Goal: Transaction & Acquisition: Purchase product/service

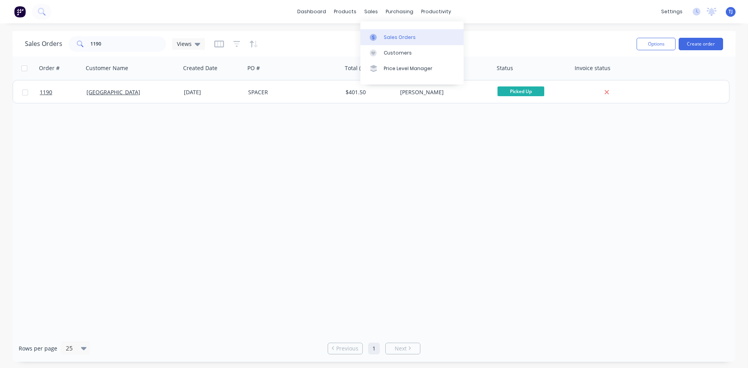
click at [396, 35] on div "Sales Orders" at bounding box center [400, 37] width 32 height 7
click at [113, 42] on input "1190" at bounding box center [128, 44] width 76 height 16
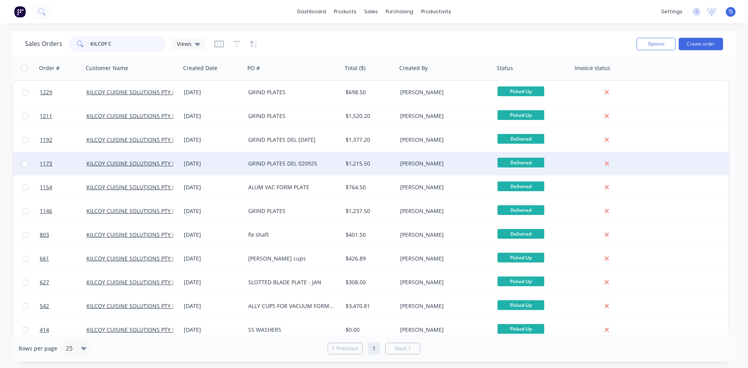
type input "KILCOY C"
click at [278, 163] on div "GRIND PLATES DEL 020925" at bounding box center [291, 164] width 86 height 8
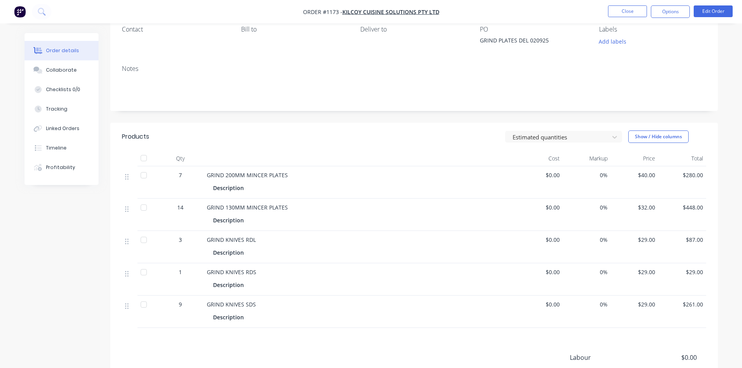
scroll to position [78, 0]
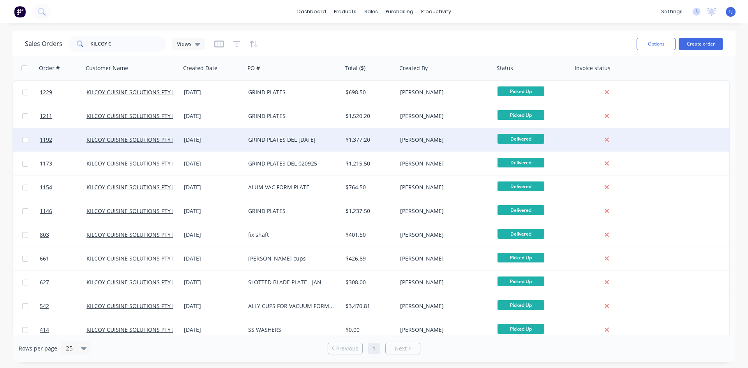
click at [275, 141] on div "GRIND PLATES DEL [DATE]" at bounding box center [291, 140] width 86 height 8
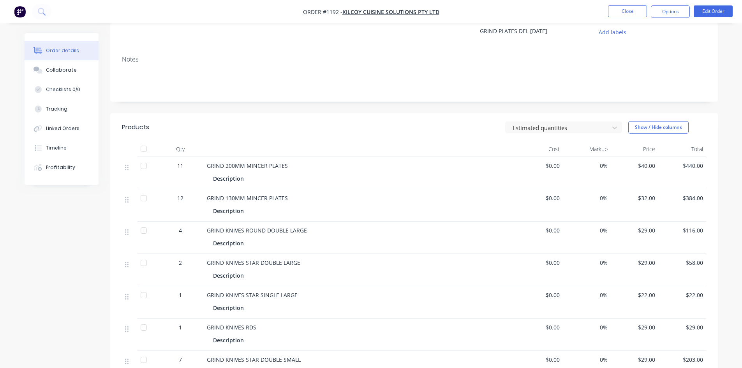
scroll to position [78, 0]
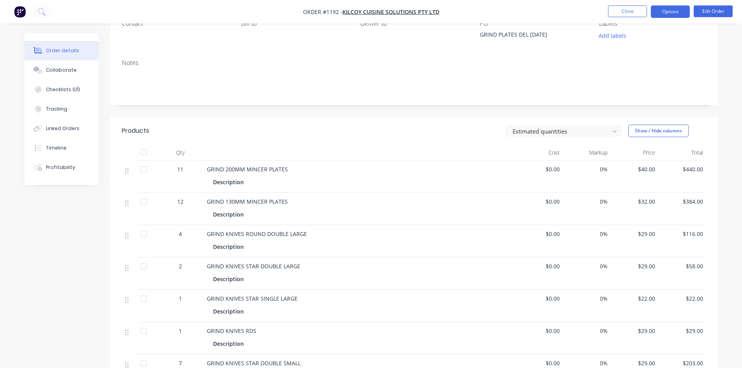
click at [672, 11] on button "Options" at bounding box center [670, 11] width 39 height 12
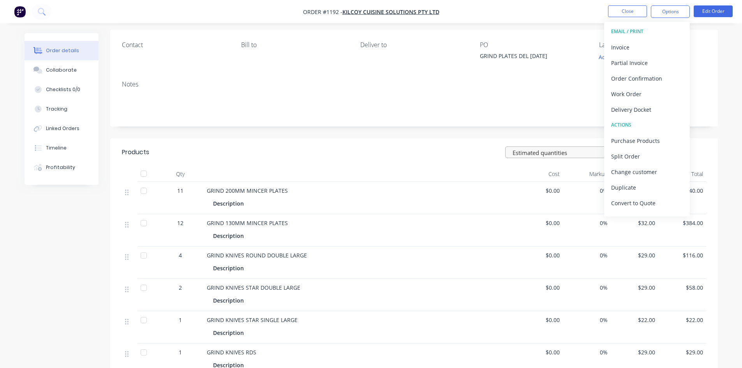
scroll to position [39, 0]
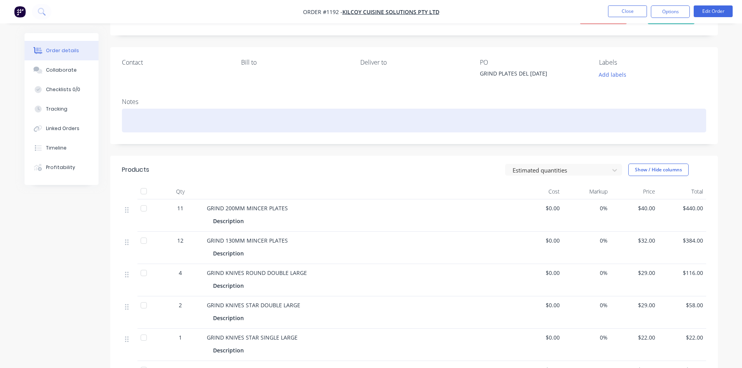
click at [501, 116] on div at bounding box center [414, 121] width 584 height 24
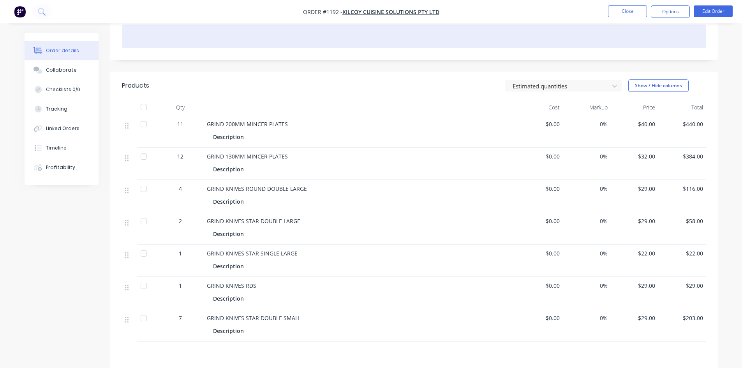
scroll to position [156, 0]
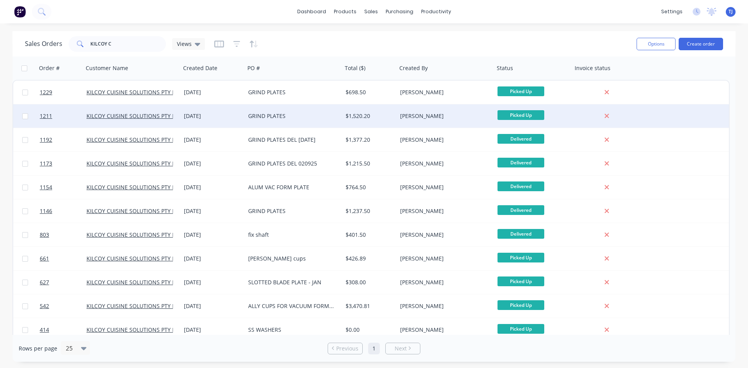
click at [279, 121] on div "GRIND PLATES" at bounding box center [293, 115] width 97 height 23
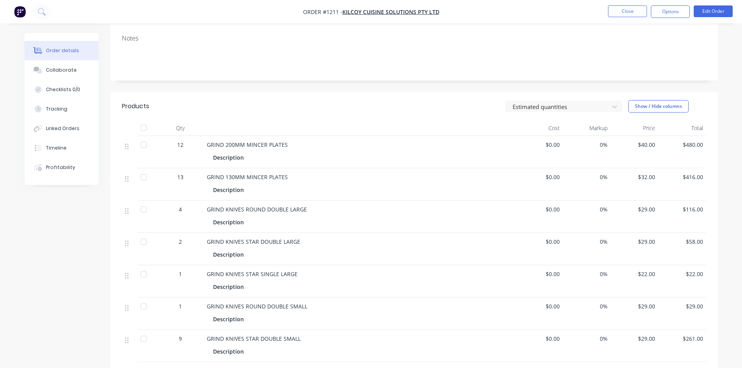
scroll to position [117, 0]
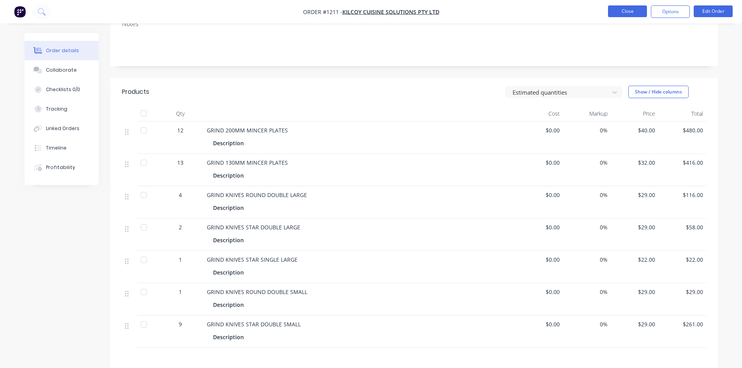
click at [622, 13] on button "Close" at bounding box center [627, 11] width 39 height 12
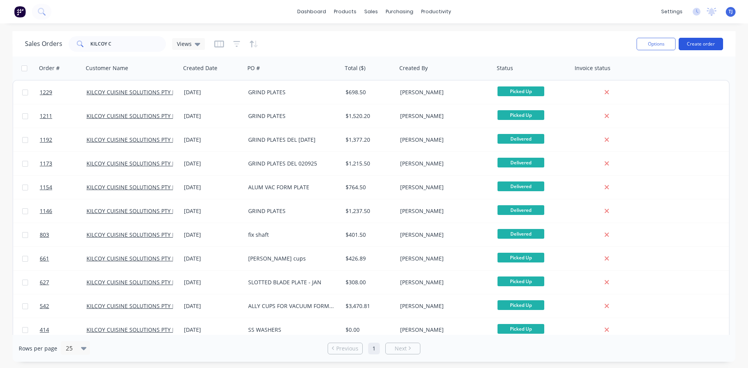
click at [696, 49] on button "Create order" at bounding box center [700, 44] width 44 height 12
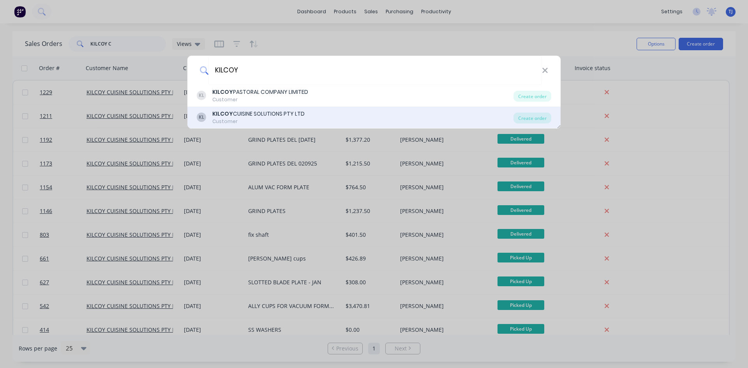
type input "KILCOY"
click at [227, 122] on div "Customer" at bounding box center [258, 121] width 92 height 7
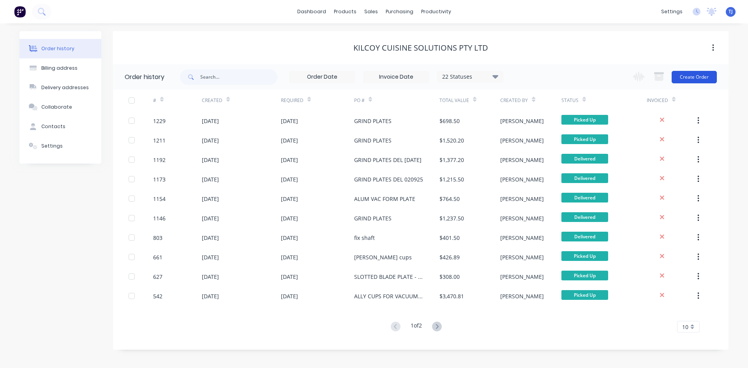
click at [704, 80] on button "Create Order" at bounding box center [693, 77] width 45 height 12
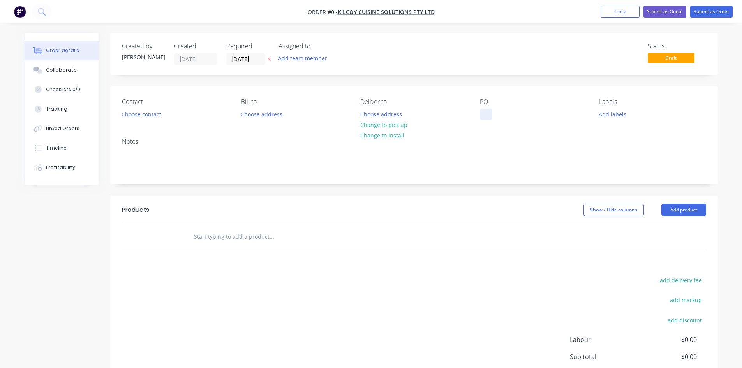
click at [481, 116] on div at bounding box center [486, 114] width 12 height 11
click at [519, 117] on div "GRIND PLATYES DEL 300925" at bounding box center [522, 114] width 84 height 11
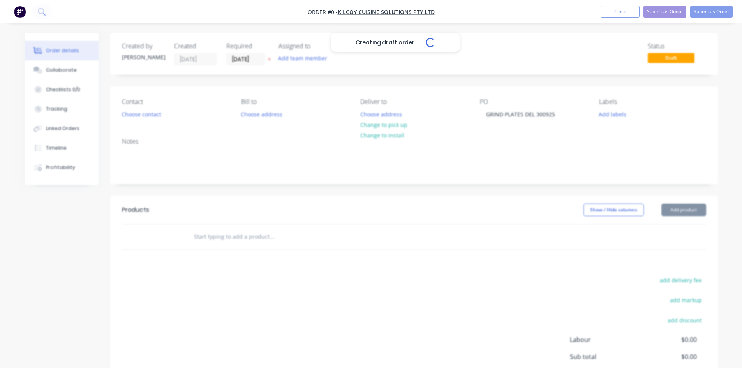
click at [206, 237] on div "Creating draft order... Loading... Order details Collaborate Checklists 0/0 Tra…" at bounding box center [371, 240] width 709 height 415
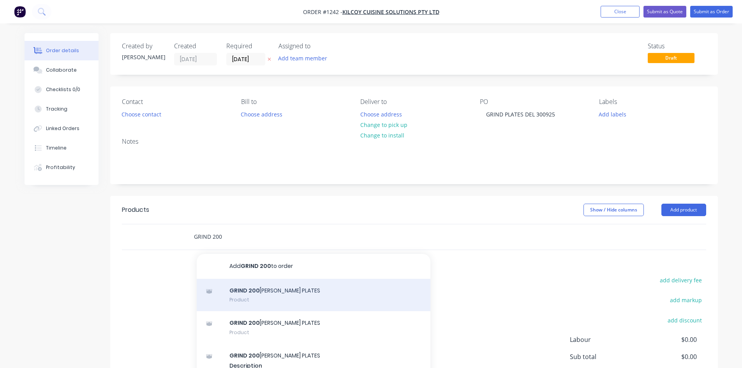
type input "GRIND 200"
click at [256, 290] on div "GRIND 200 [PERSON_NAME] PLATES Product" at bounding box center [314, 295] width 234 height 33
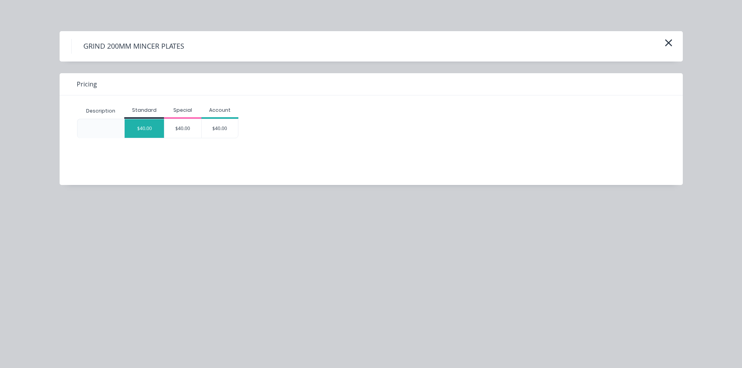
click at [147, 132] on div "$40.00" at bounding box center [144, 128] width 39 height 19
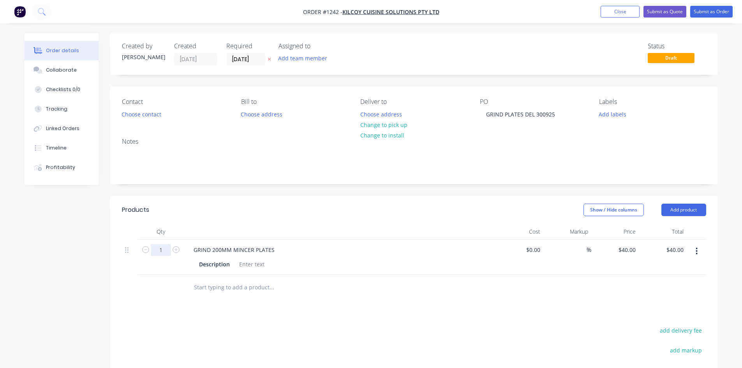
click at [161, 245] on input "1" at bounding box center [161, 250] width 20 height 12
type input "14"
type input "$560.00"
drag, startPoint x: 216, startPoint y: 285, endPoint x: 215, endPoint y: 280, distance: 5.2
click at [215, 280] on input "text" at bounding box center [272, 288] width 156 height 16
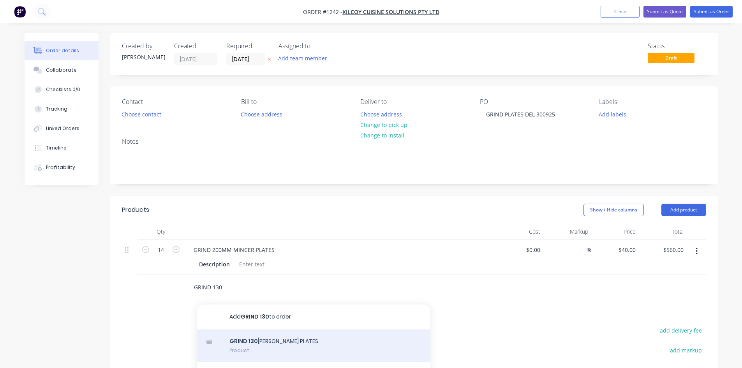
type input "GRIND 130"
click at [265, 350] on div "GRIND 130 [PERSON_NAME] PLATES Product" at bounding box center [314, 345] width 234 height 33
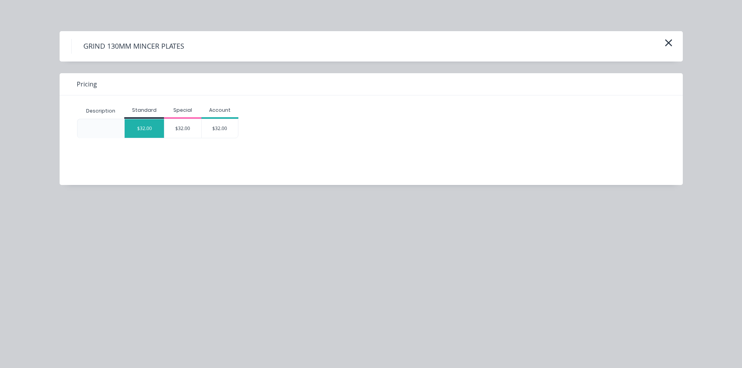
click at [146, 131] on div "$32.00" at bounding box center [144, 128] width 39 height 19
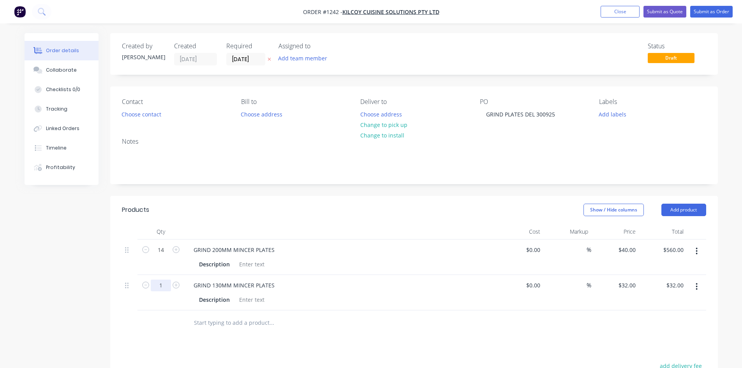
click at [158, 285] on input "1" at bounding box center [161, 286] width 20 height 12
type input "9"
type input "$288.00"
click at [252, 332] on div at bounding box center [324, 322] width 280 height 25
click at [254, 322] on input "text" at bounding box center [272, 323] width 156 height 16
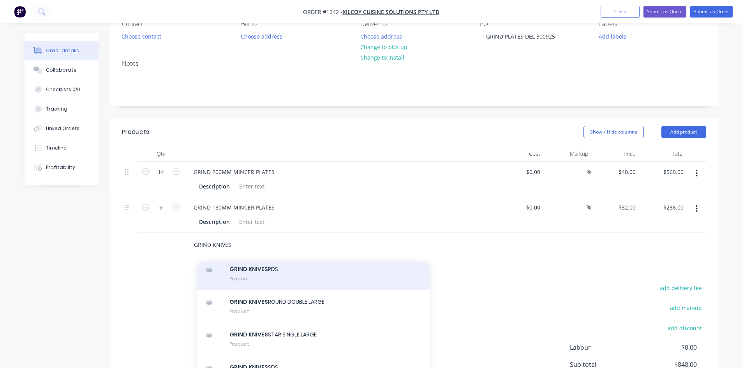
scroll to position [78, 0]
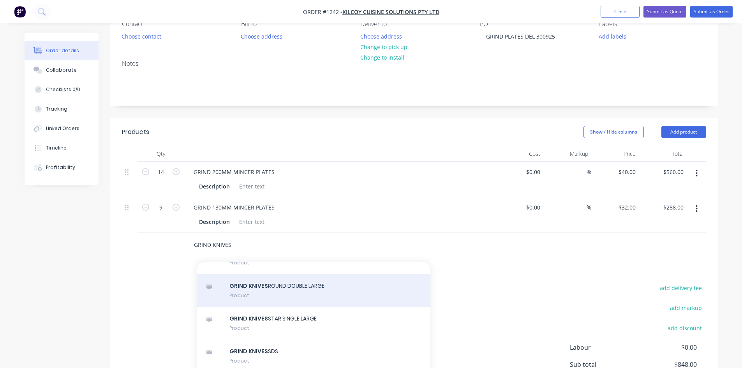
type input "GRIND KNIVES"
click at [275, 285] on div "GRIND KNIVES ROUND DOUBLE LARGE Product" at bounding box center [314, 290] width 234 height 33
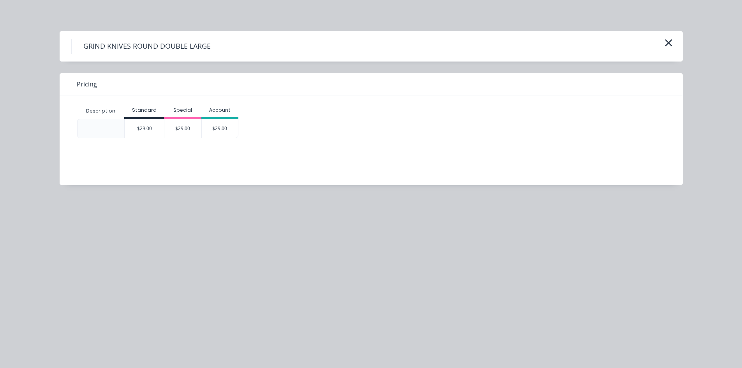
click at [150, 131] on div "$29.00" at bounding box center [144, 128] width 39 height 19
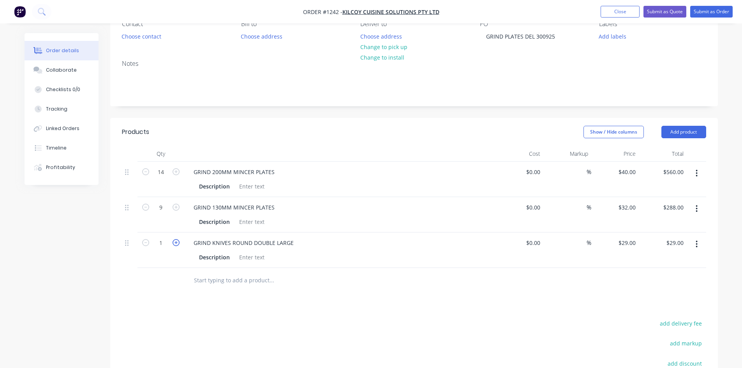
click at [176, 245] on icon "button" at bounding box center [175, 242] width 7 height 7
type input "2"
type input "$58.00"
click at [176, 245] on icon "button" at bounding box center [175, 242] width 7 height 7
type input "3"
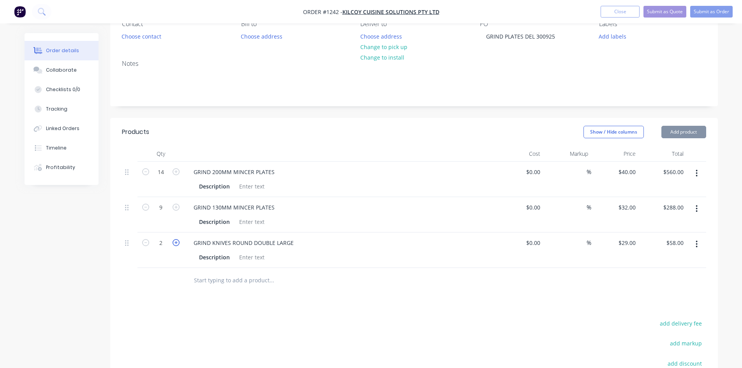
type input "$87.00"
click at [236, 284] on input "text" at bounding box center [272, 281] width 156 height 16
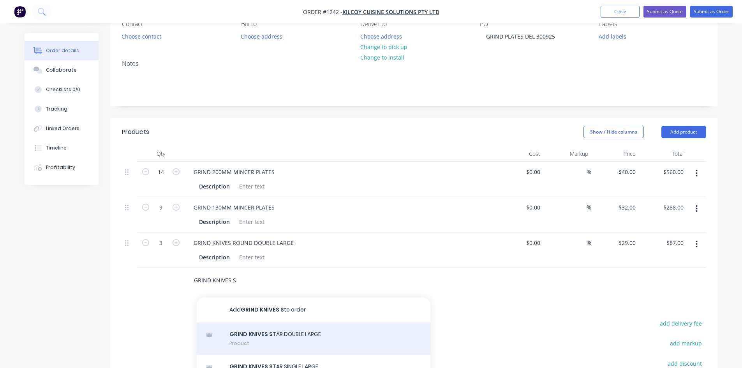
type input "GRIND KNIVES S"
click at [250, 343] on div "GRIND KNIVES S TAR DOUBLE LARGE Product" at bounding box center [314, 338] width 234 height 33
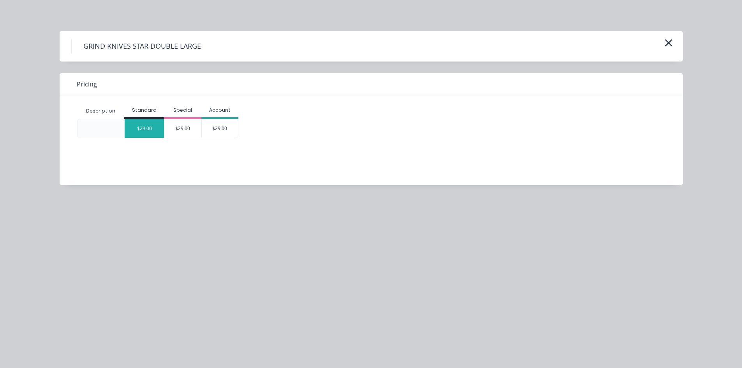
click at [136, 130] on div "$29.00" at bounding box center [144, 128] width 39 height 19
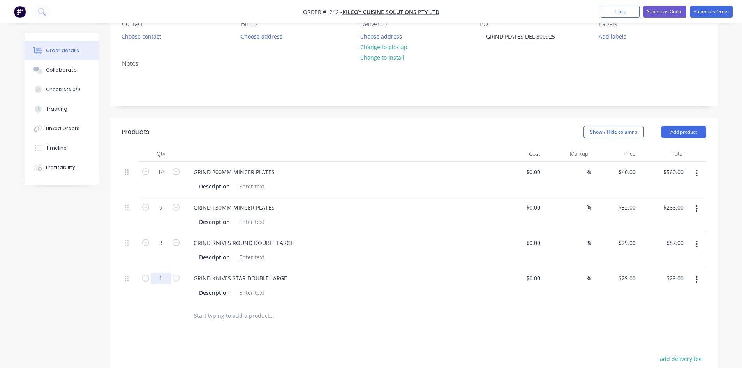
click at [169, 283] on input "1" at bounding box center [161, 279] width 20 height 12
type input "5"
type input "$145.00"
click at [233, 320] on input "text" at bounding box center [272, 316] width 156 height 16
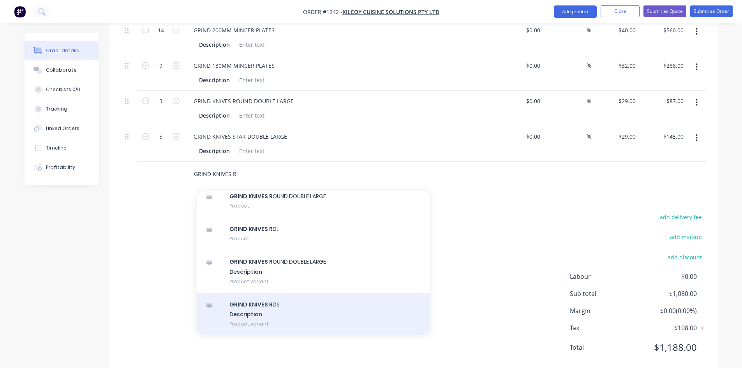
scroll to position [237, 0]
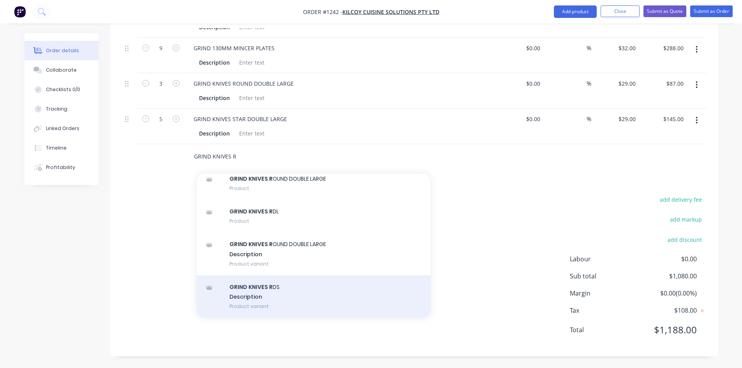
type input "GRIND KNIVES R"
click at [265, 293] on div "GRIND KNIVES R DS Description Product variant" at bounding box center [314, 296] width 234 height 43
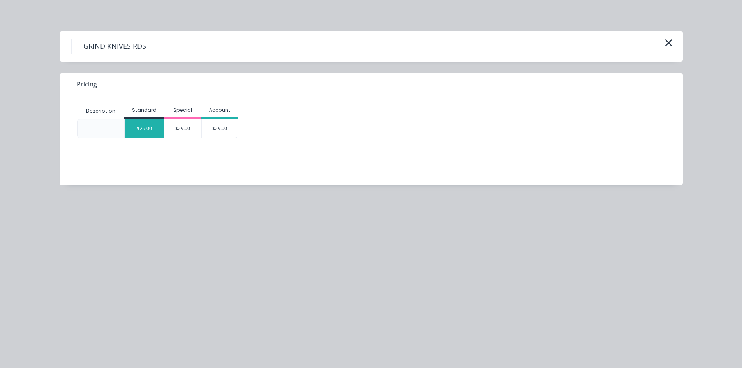
click at [141, 128] on div "$29.00" at bounding box center [144, 128] width 39 height 19
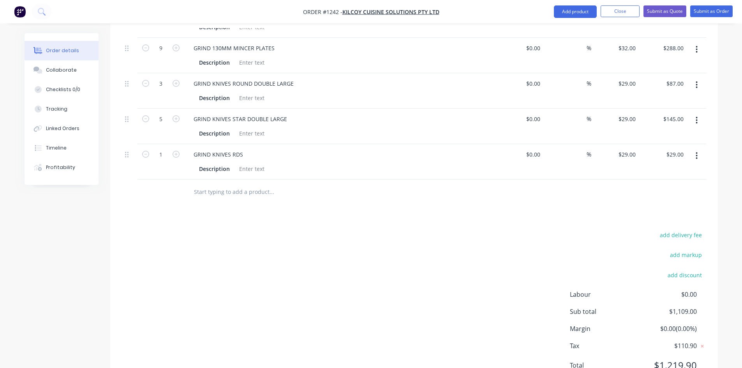
click at [225, 194] on input "text" at bounding box center [272, 192] width 156 height 16
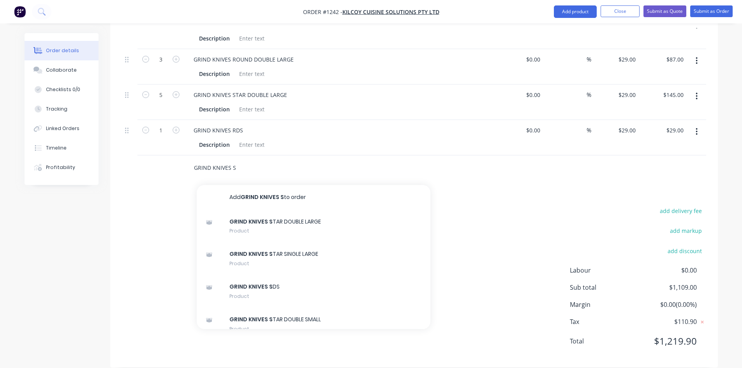
scroll to position [273, 0]
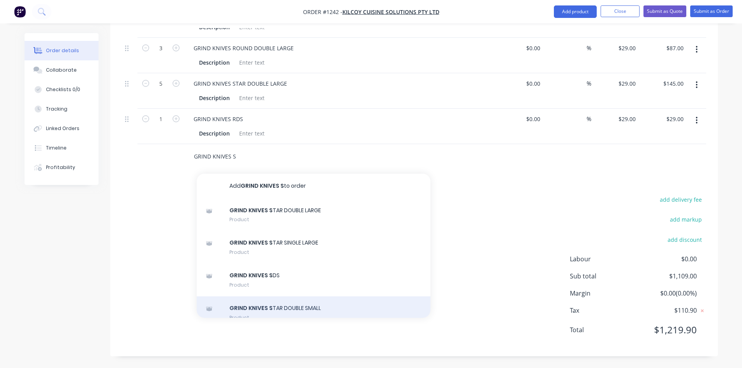
type input "GRIND KNIVES S"
click at [270, 309] on div "GRIND KNIVES S TAR DOUBLE SMALL Product" at bounding box center [314, 312] width 234 height 33
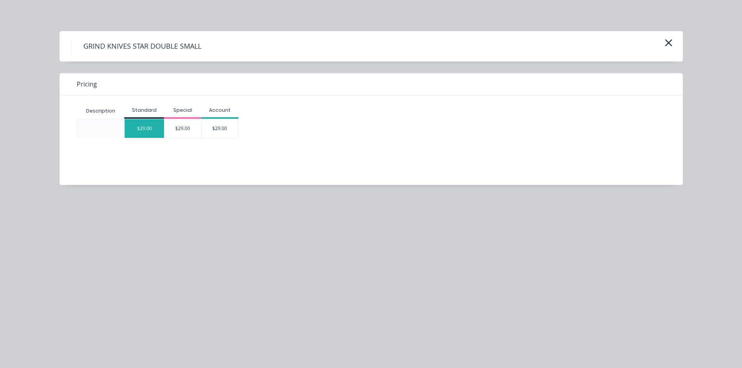
click at [147, 128] on div "$29.00" at bounding box center [144, 128] width 39 height 19
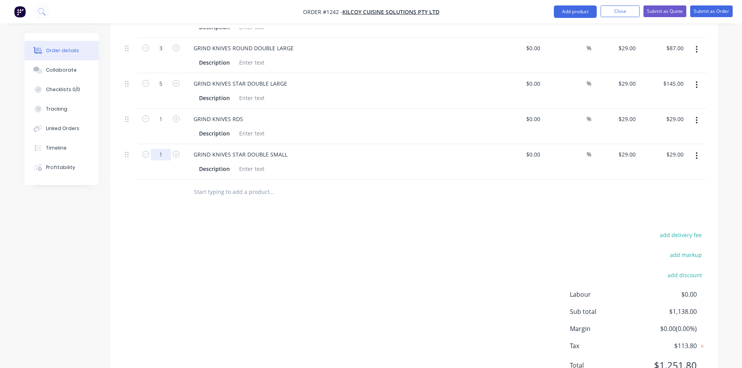
click at [158, 155] on input "1" at bounding box center [161, 155] width 20 height 12
type input "5"
type input "$145.00"
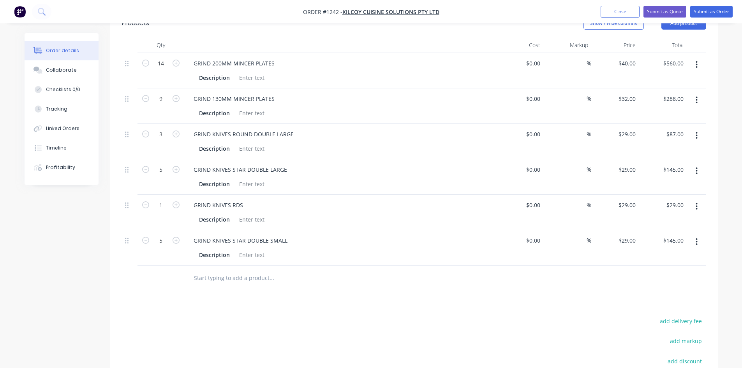
scroll to position [308, 0]
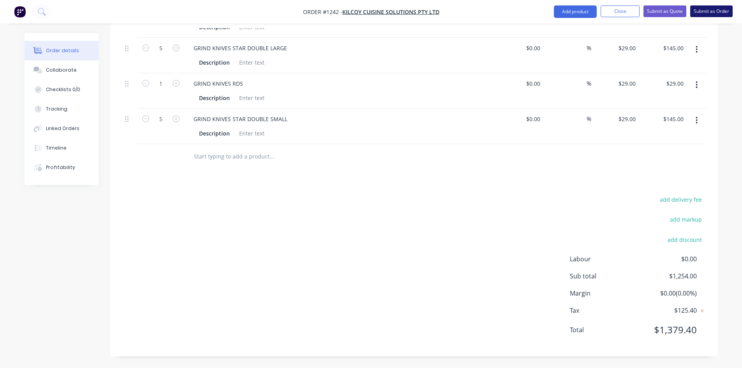
click at [718, 7] on button "Submit as Order" at bounding box center [711, 11] width 42 height 12
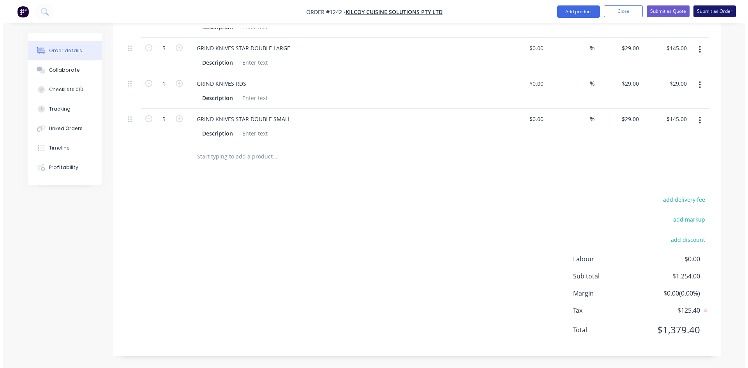
scroll to position [0, 0]
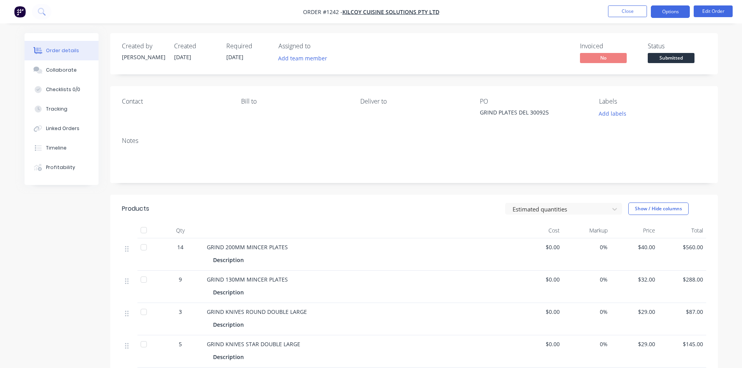
click at [680, 11] on button "Options" at bounding box center [670, 11] width 39 height 12
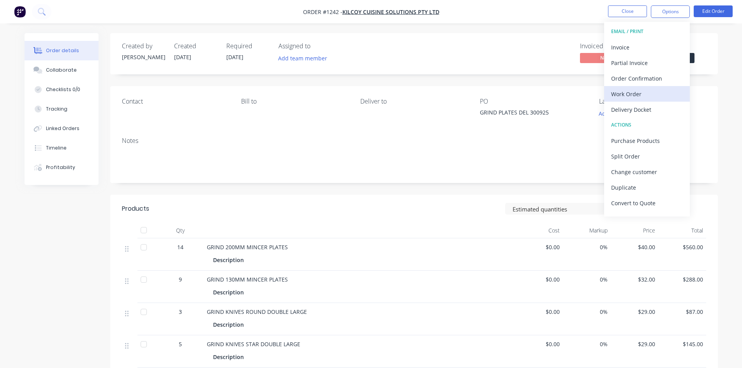
click at [637, 96] on div "Work Order" at bounding box center [647, 93] width 72 height 11
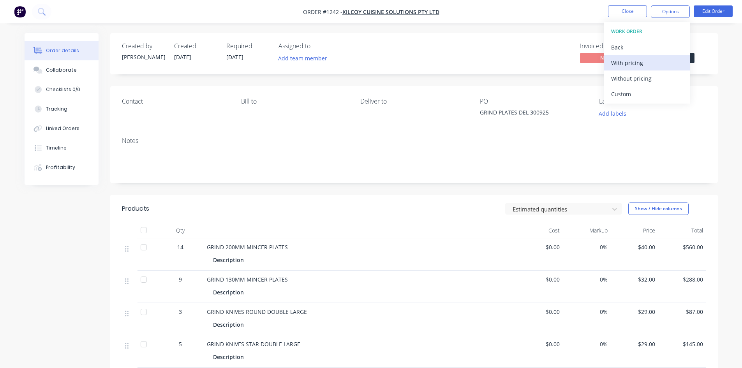
click at [626, 62] on div "With pricing" at bounding box center [647, 62] width 72 height 11
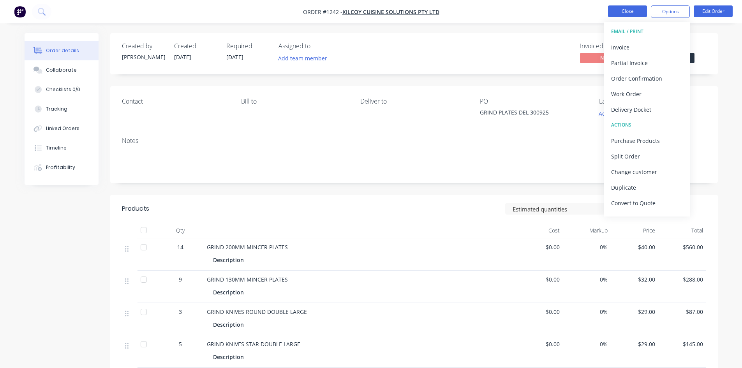
click at [615, 13] on button "Close" at bounding box center [627, 11] width 39 height 12
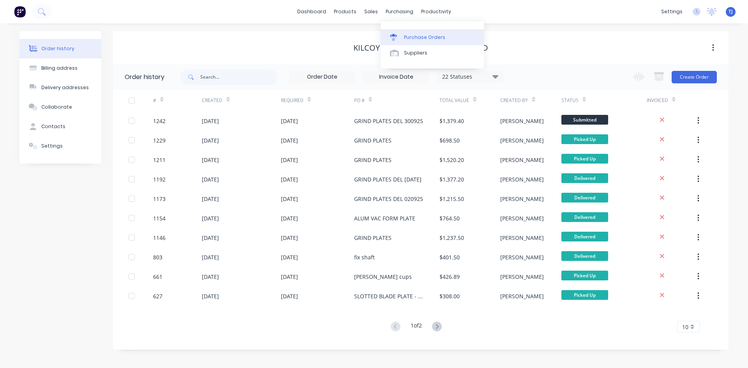
click at [420, 37] on div "Purchase Orders" at bounding box center [424, 37] width 41 height 7
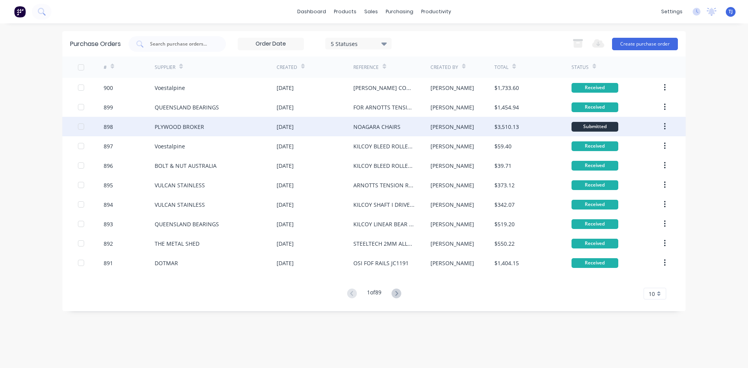
click at [247, 130] on div "PLYWOOD BROKER" at bounding box center [216, 126] width 122 height 19
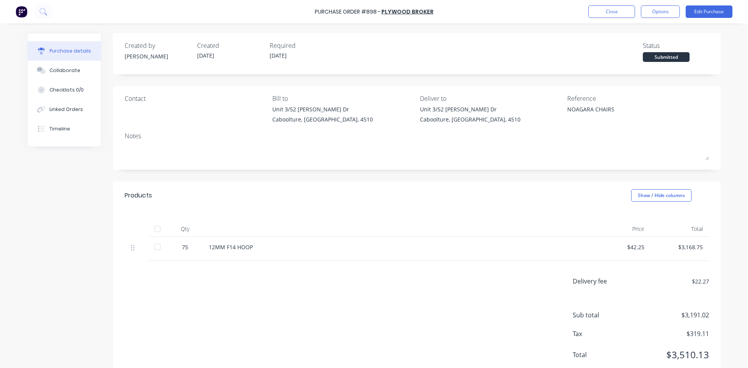
click at [153, 229] on div at bounding box center [158, 229] width 16 height 16
type textarea "x"
click at [603, 11] on button "Close" at bounding box center [611, 11] width 47 height 12
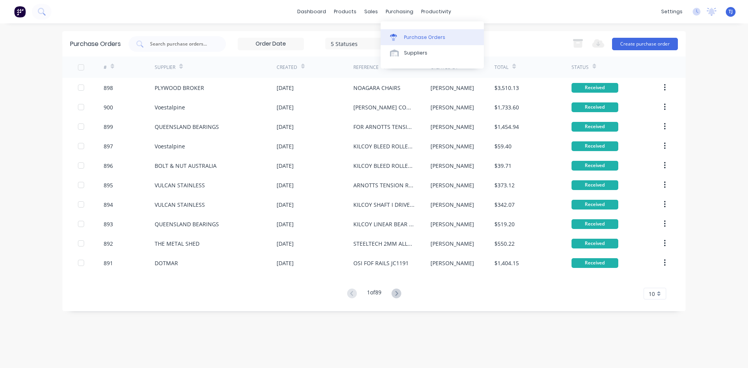
click at [420, 36] on div "Purchase Orders" at bounding box center [424, 37] width 41 height 7
click at [630, 45] on button "Create purchase order" at bounding box center [645, 44] width 66 height 12
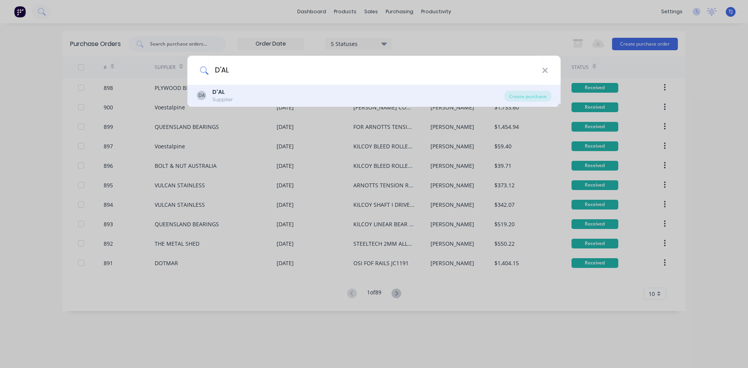
type input "D'AL"
click at [218, 95] on b "D'AL" at bounding box center [218, 92] width 12 height 8
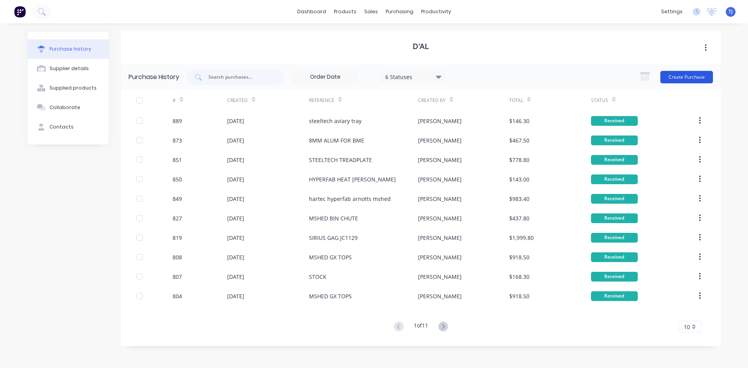
click at [691, 78] on button "Create Purchase" at bounding box center [686, 77] width 53 height 12
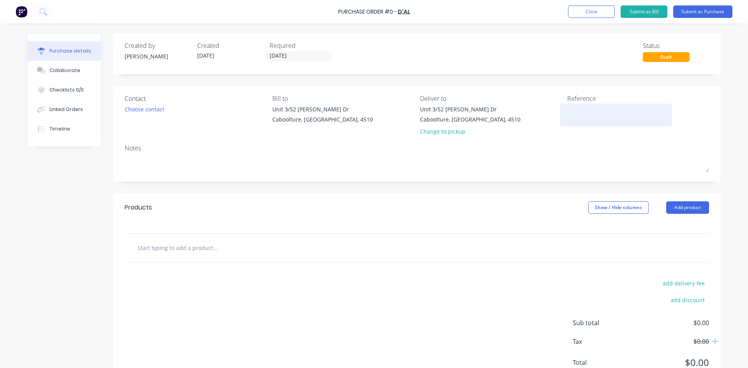
click at [578, 110] on textarea at bounding box center [615, 114] width 97 height 18
type textarea "THE METAL SHED SCREENS"
type textarea "x"
type textarea "THE METAL SHED SCREENS"
click at [678, 204] on button "Add product" at bounding box center [687, 207] width 43 height 12
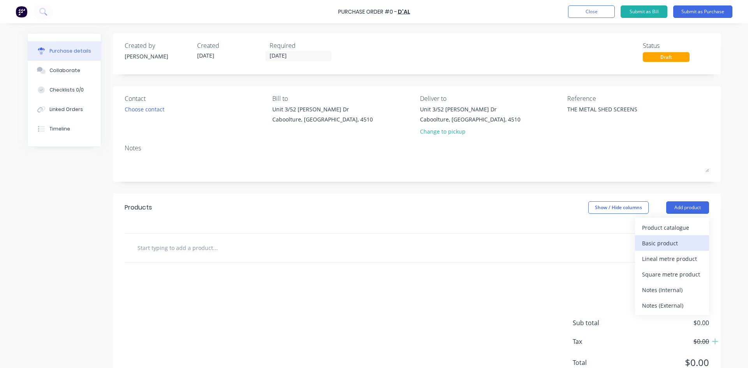
click at [669, 243] on div "Basic product" at bounding box center [672, 243] width 60 height 11
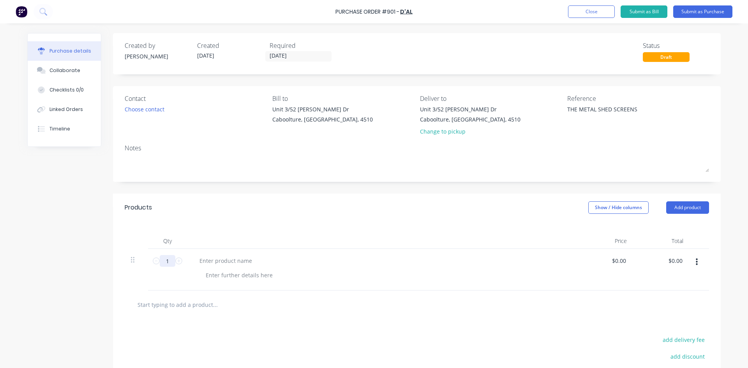
click at [164, 256] on input "1" at bounding box center [168, 261] width 16 height 12
type textarea "x"
type input "4"
type textarea "x"
type input "4"
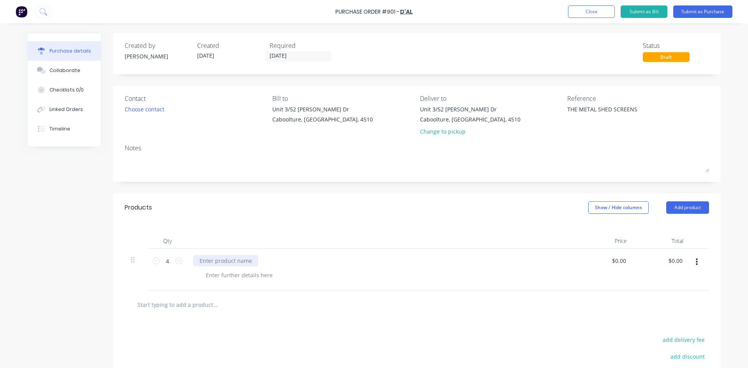
type textarea "x"
click at [202, 263] on div at bounding box center [225, 260] width 65 height 11
type textarea "x"
type input "0"
type input "149"
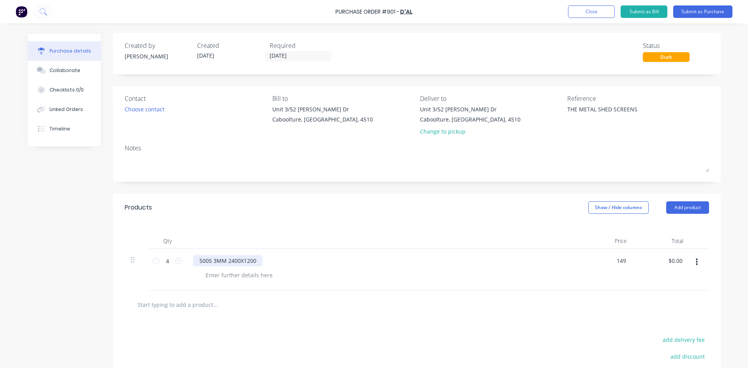
type textarea "x"
type input "$149.00"
type input "596.00"
type textarea "x"
type input "$596.00"
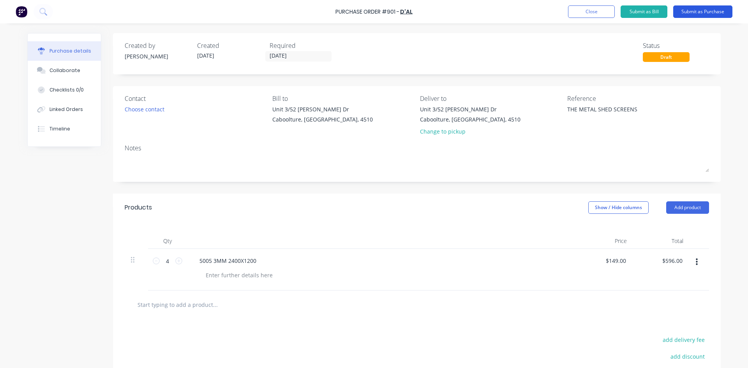
click at [718, 14] on button "Submit as Purchase" at bounding box center [702, 11] width 59 height 12
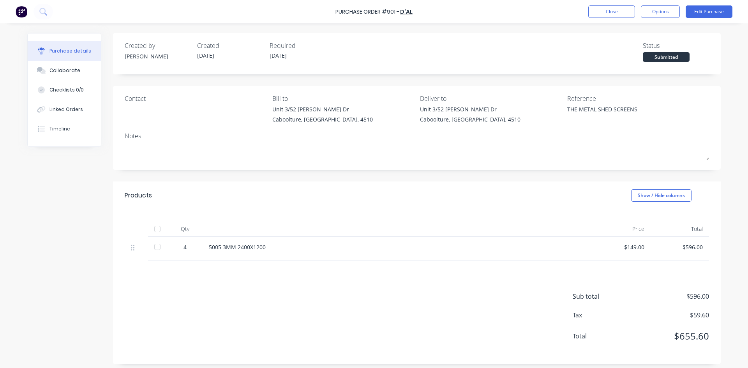
click at [154, 229] on div at bounding box center [158, 229] width 16 height 16
type textarea "x"
click at [73, 110] on div "Linked Orders" at bounding box center [65, 109] width 33 height 7
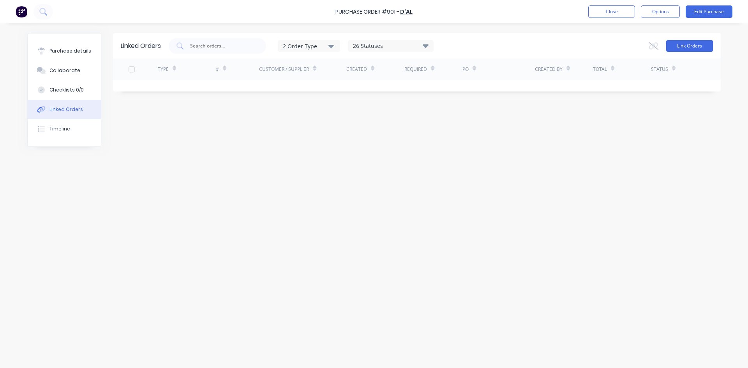
click at [687, 48] on button "Link Orders" at bounding box center [689, 46] width 47 height 12
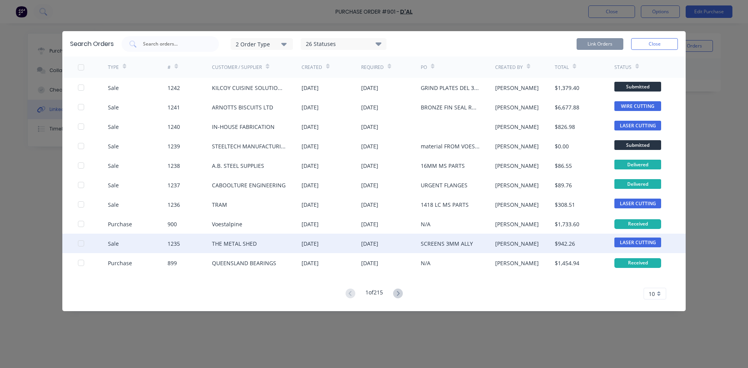
click at [79, 240] on div at bounding box center [81, 244] width 16 height 16
click at [600, 44] on button "Link Orders" at bounding box center [599, 44] width 47 height 12
